Goal: Navigation & Orientation: Find specific page/section

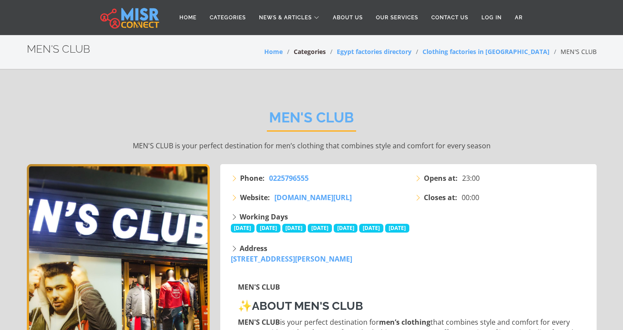
click at [326, 50] on link "Categories" at bounding box center [309, 51] width 32 height 8
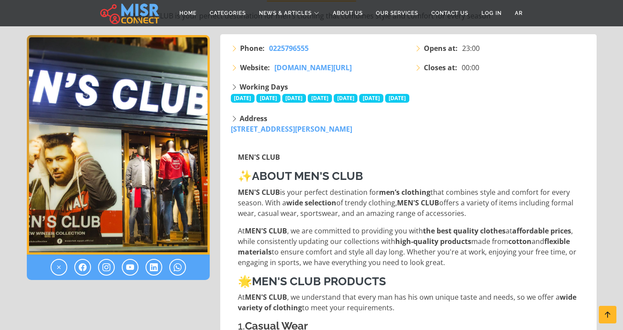
scroll to position [132, 0]
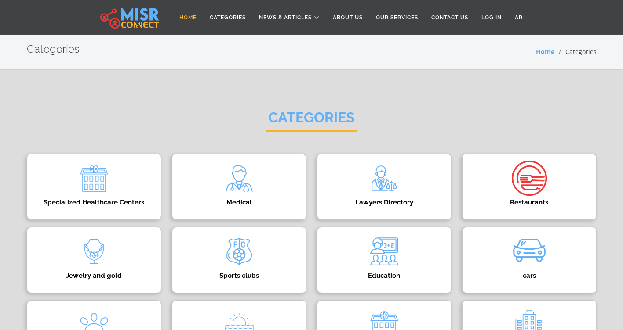
click at [190, 18] on link "Home" at bounding box center [188, 17] width 30 height 17
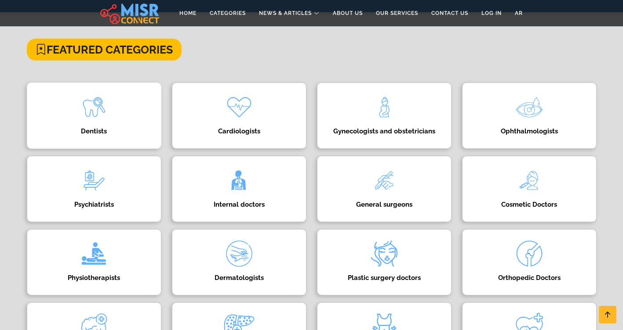
scroll to position [132, 0]
